Goal: Information Seeking & Learning: Learn about a topic

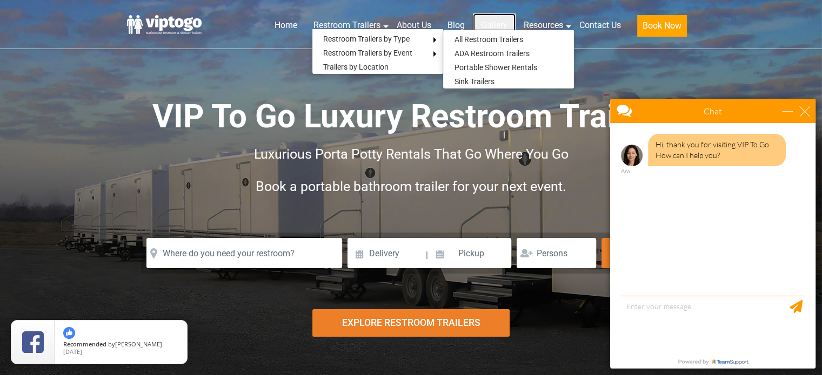
click at [497, 21] on link "Gallery" at bounding box center [494, 26] width 43 height 24
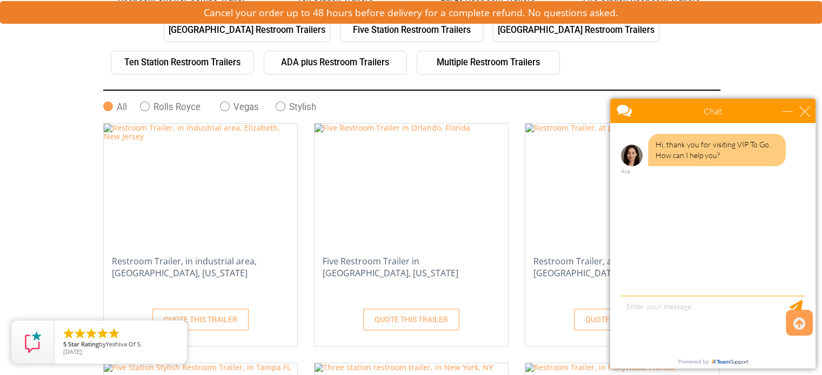
scroll to position [331, 0]
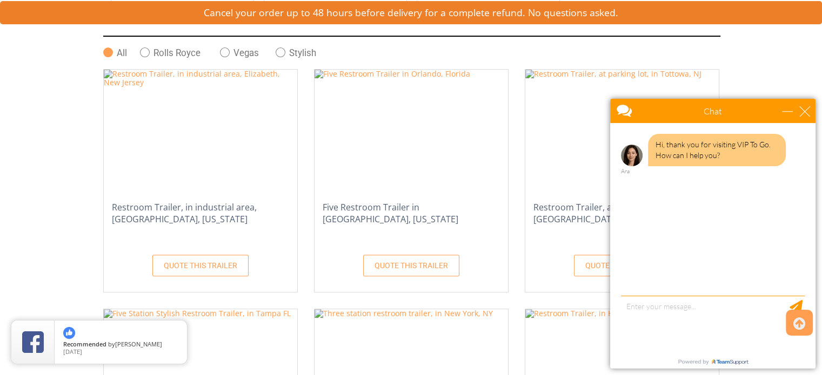
click at [389, 203] on h4 "Five Restroom Trailer in [GEOGRAPHIC_DATA], [US_STATE]" at bounding box center [410, 219] width 193 height 41
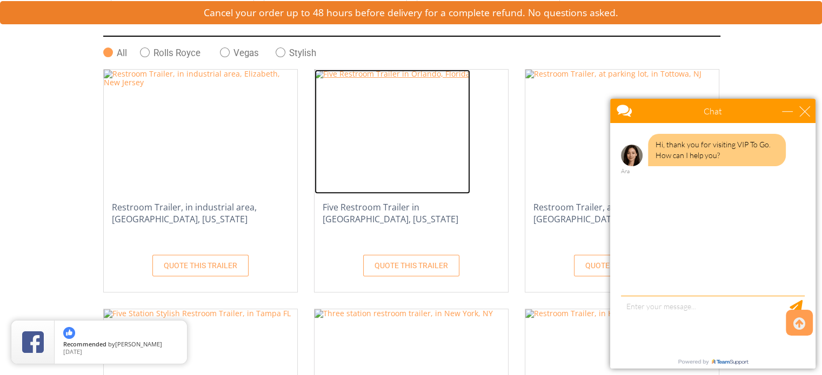
click at [376, 148] on img at bounding box center [392, 132] width 156 height 124
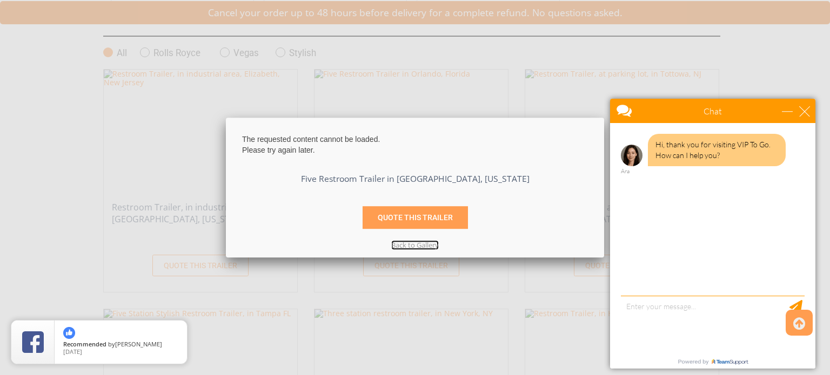
click at [404, 247] on link at bounding box center [415, 247] width 362 height 0
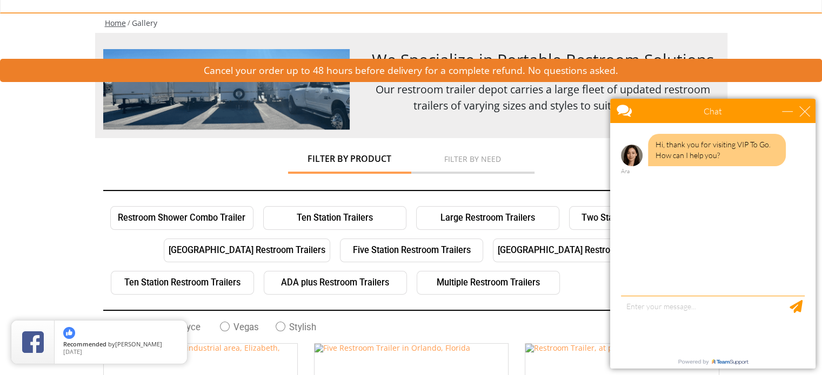
scroll to position [0, 0]
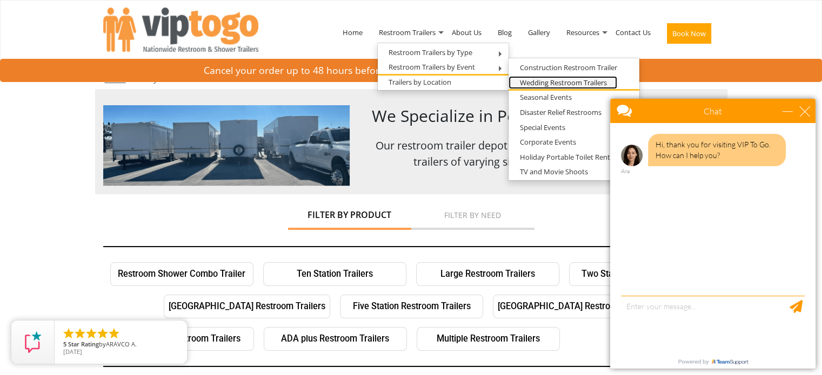
click at [541, 79] on link "Wedding Restroom Trailers" at bounding box center [562, 83] width 109 height 14
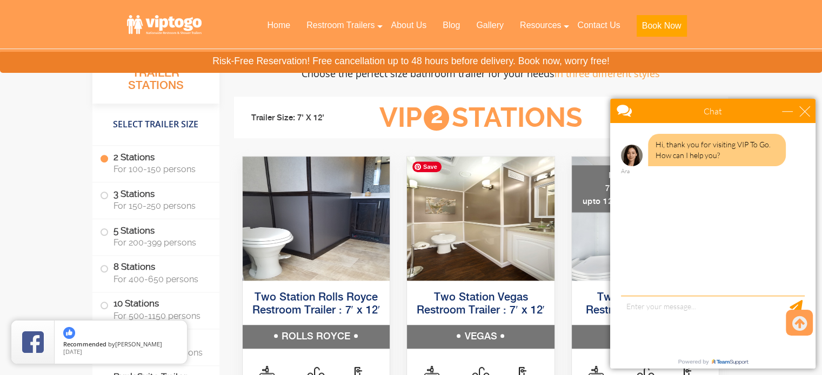
scroll to position [1026, 0]
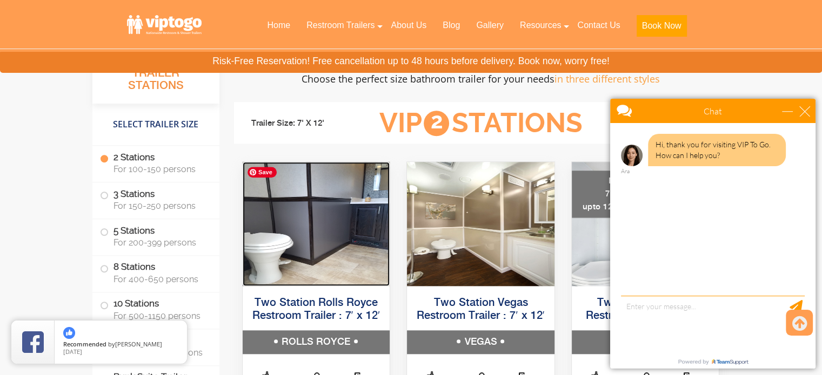
click at [326, 194] on img at bounding box center [316, 224] width 147 height 124
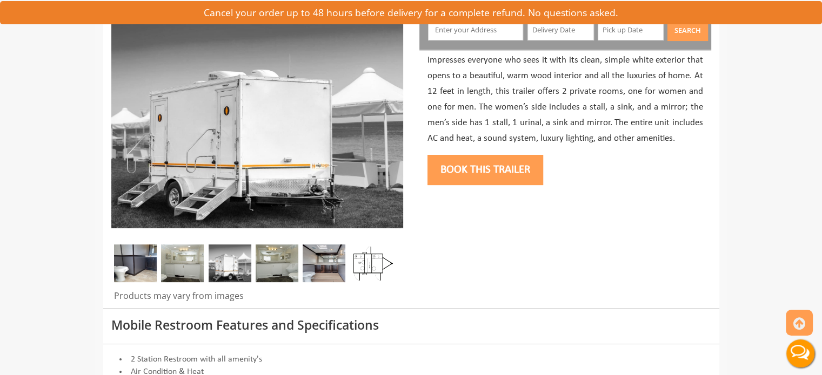
scroll to position [149, 0]
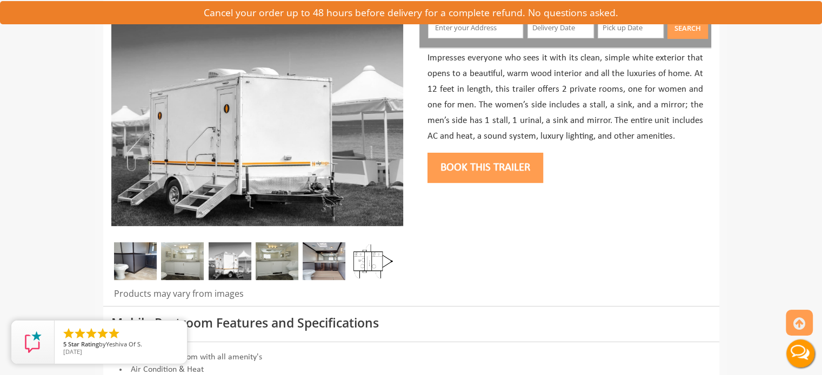
click at [191, 263] on img at bounding box center [182, 262] width 43 height 38
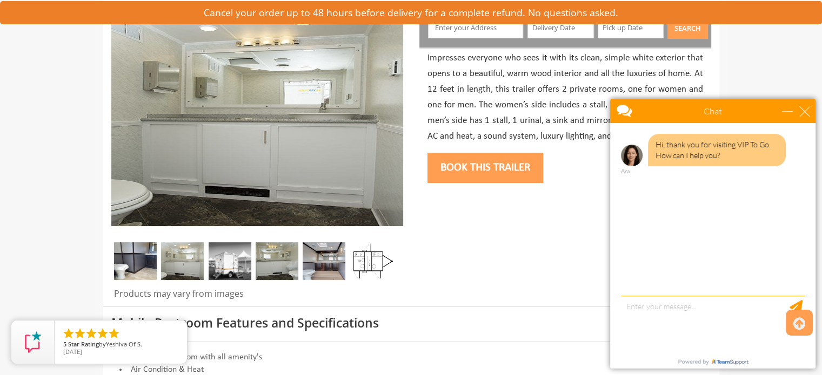
click at [223, 265] on img at bounding box center [230, 262] width 43 height 38
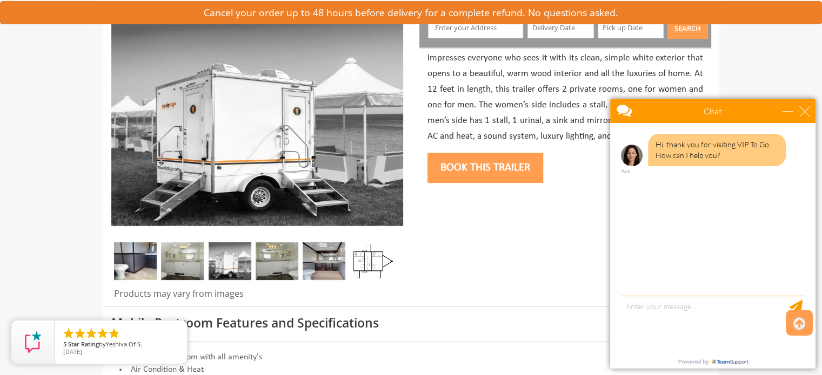
click at [268, 258] on img at bounding box center [277, 262] width 43 height 38
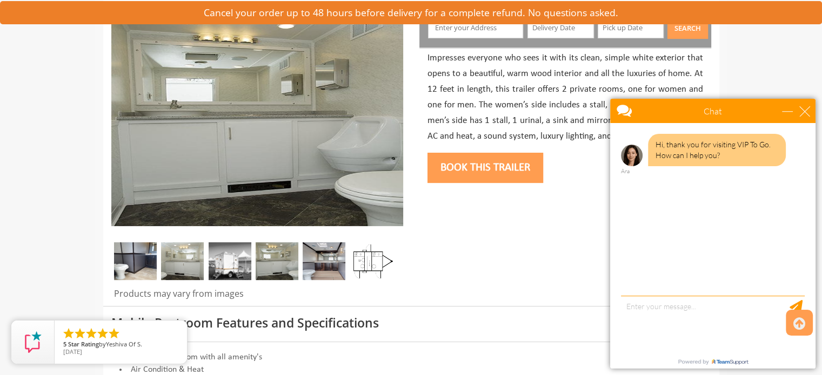
click at [320, 267] on img at bounding box center [324, 262] width 43 height 38
